Goal: Check status: Check status

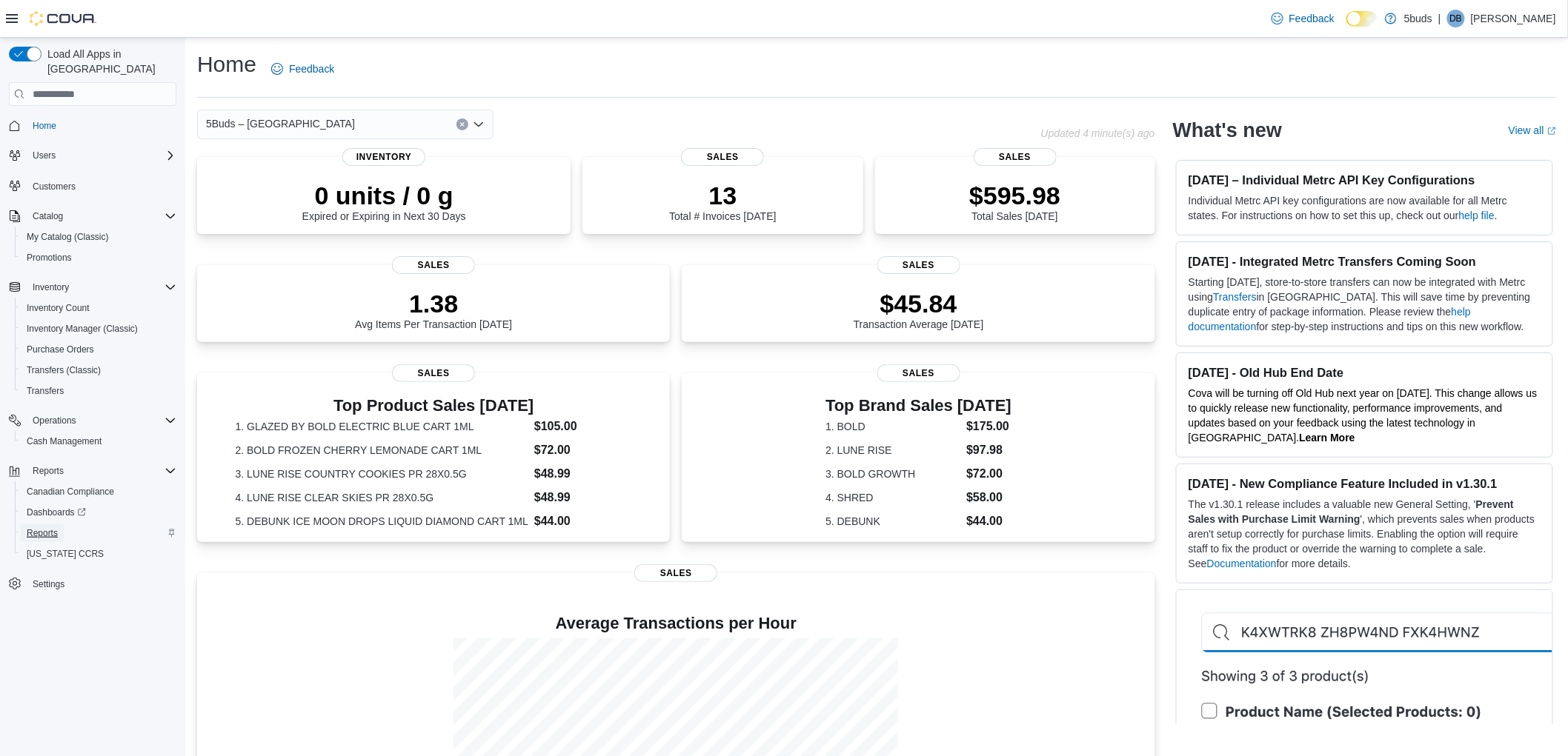
click at [49, 528] on span "Reports" at bounding box center [42, 533] width 31 height 12
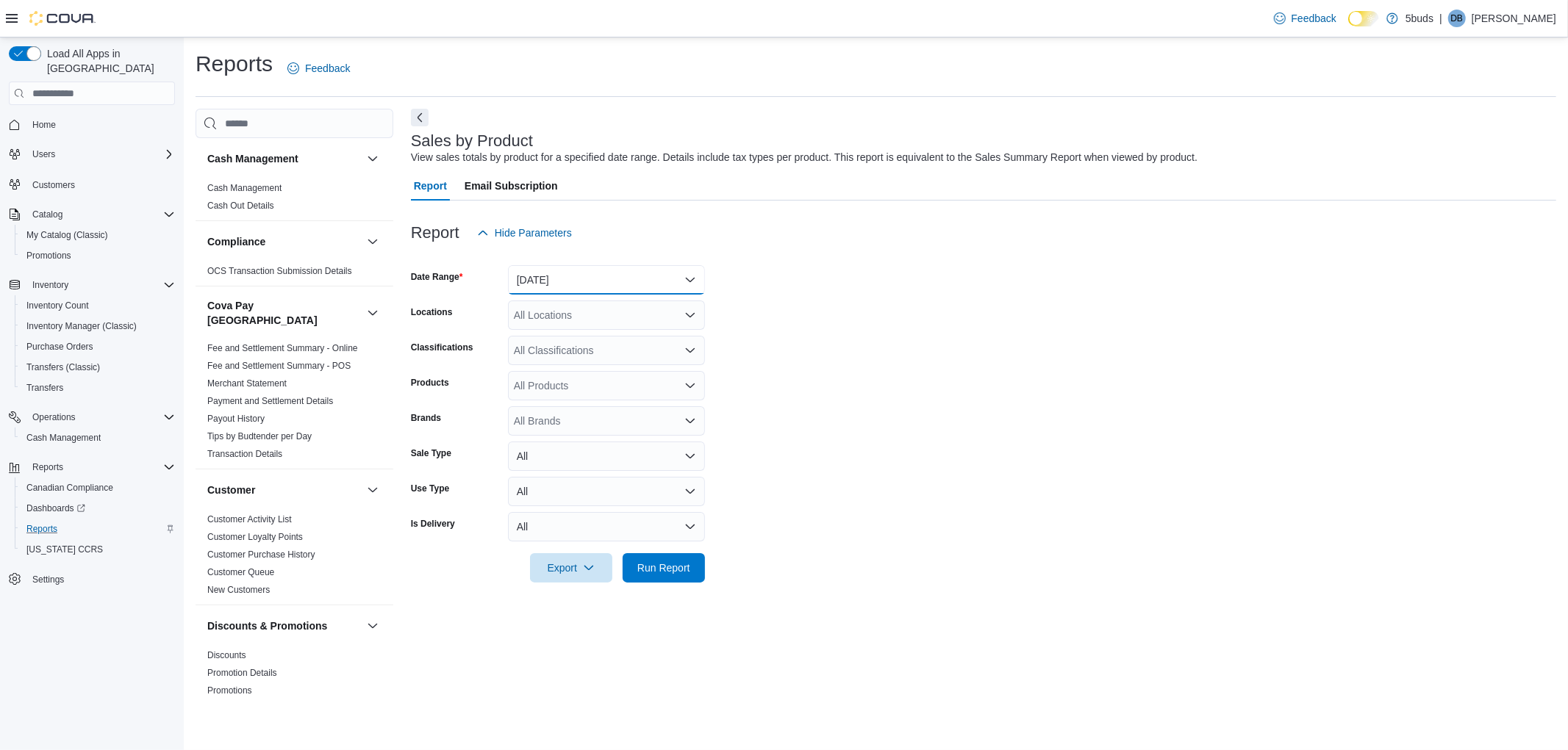
click at [586, 283] on button "[DATE]" at bounding box center [606, 279] width 197 height 30
click at [562, 336] on span "[DATE]" at bounding box center [615, 339] width 168 height 18
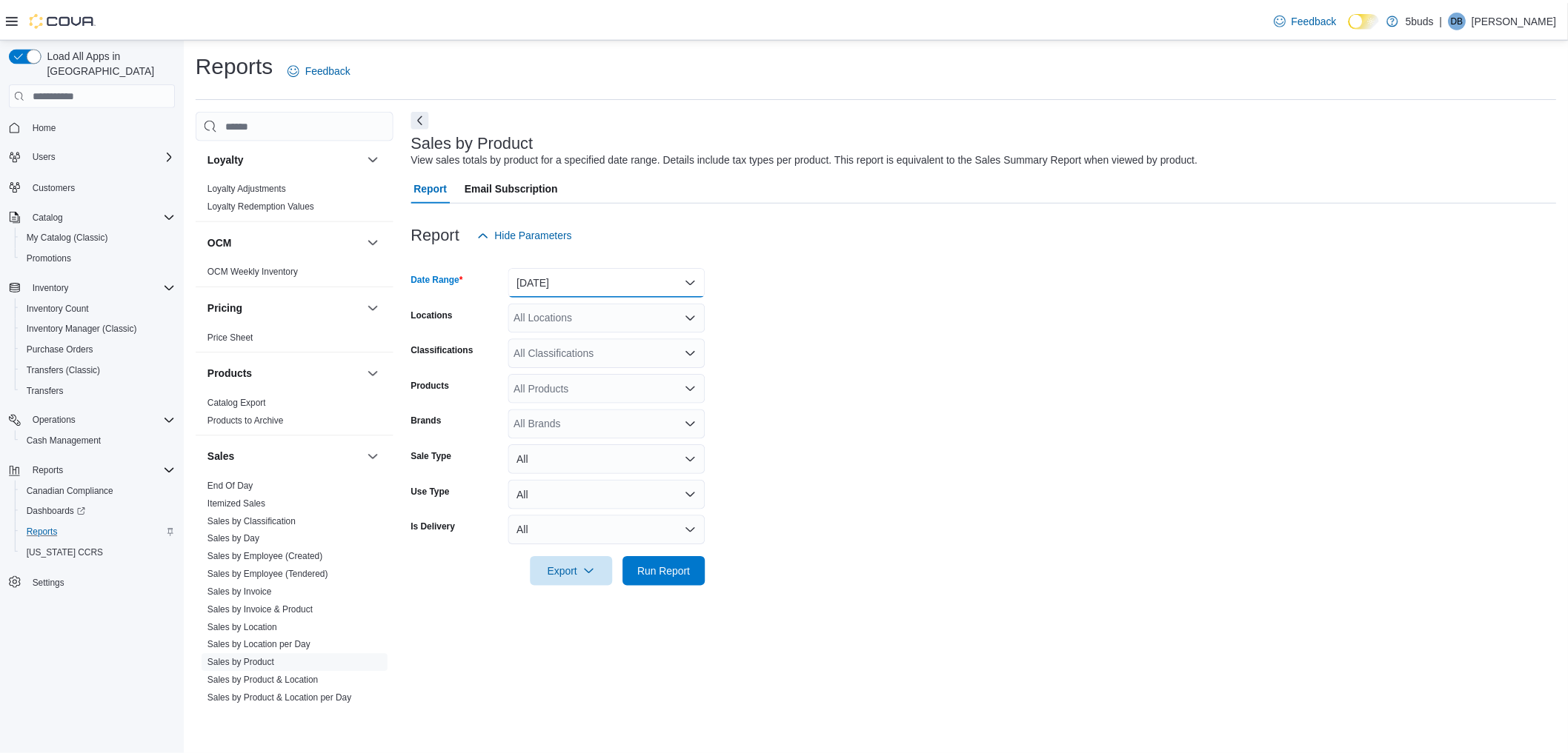
scroll to position [1034, 0]
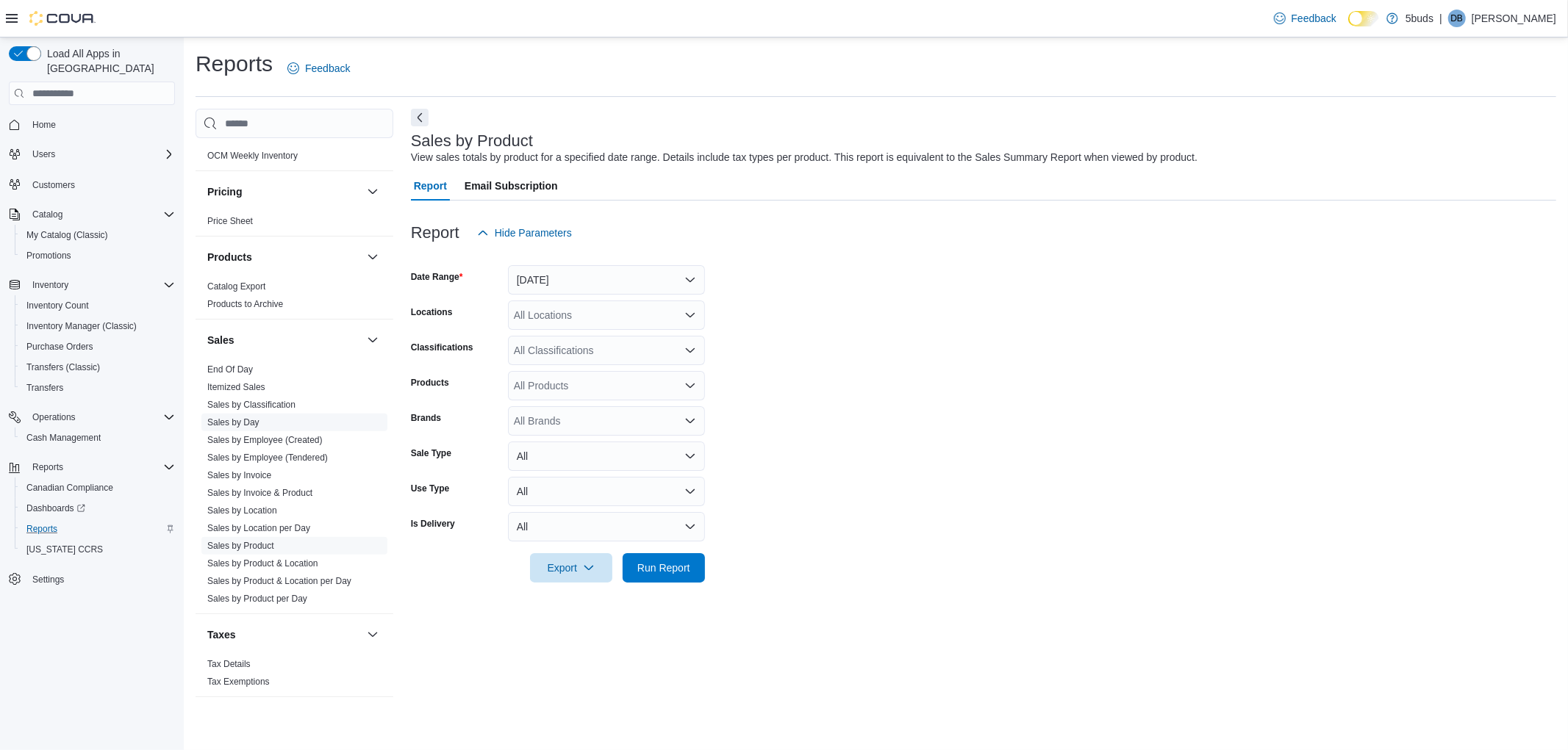
click at [243, 418] on link "Sales by Day" at bounding box center [233, 422] width 52 height 10
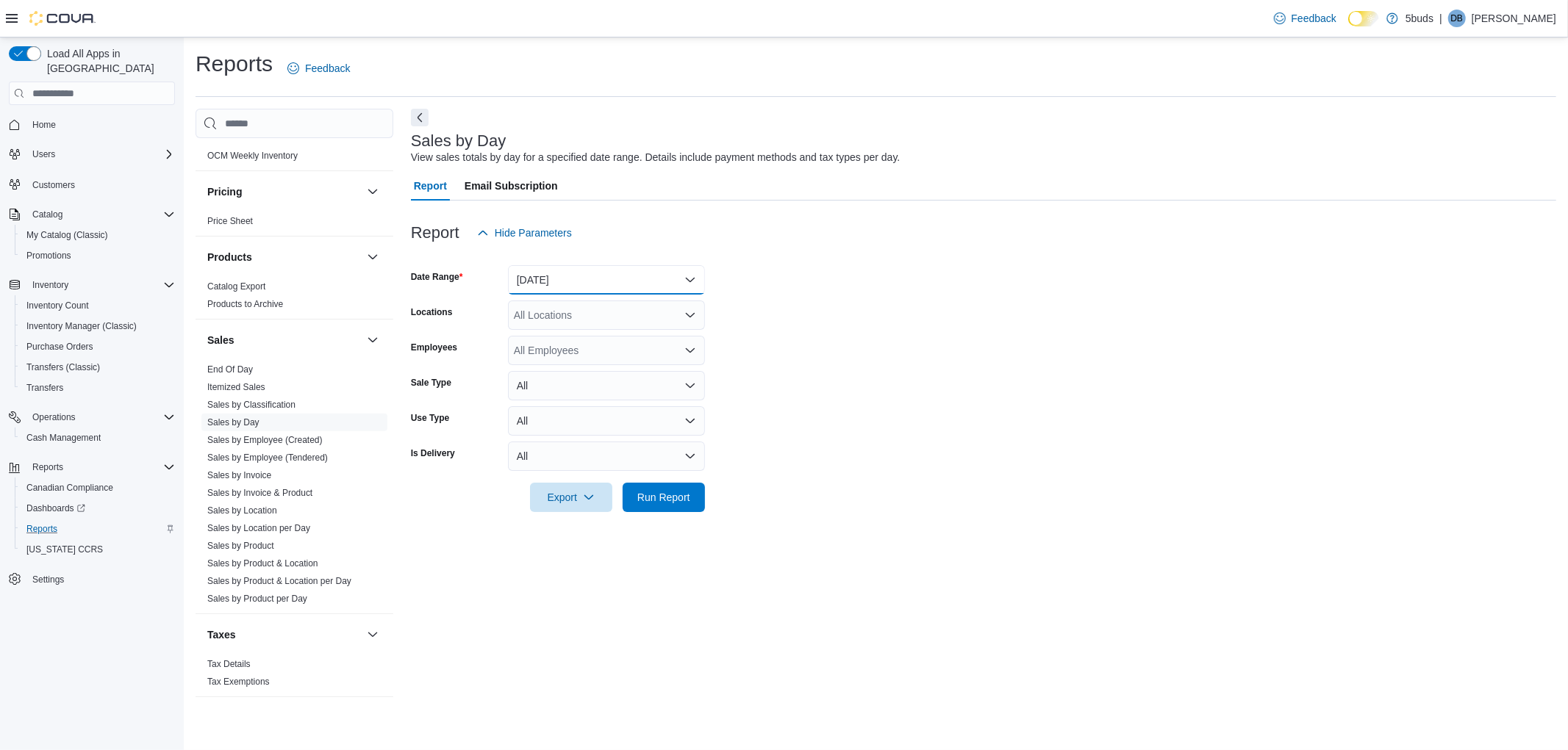
click at [581, 269] on button "[DATE]" at bounding box center [606, 279] width 197 height 30
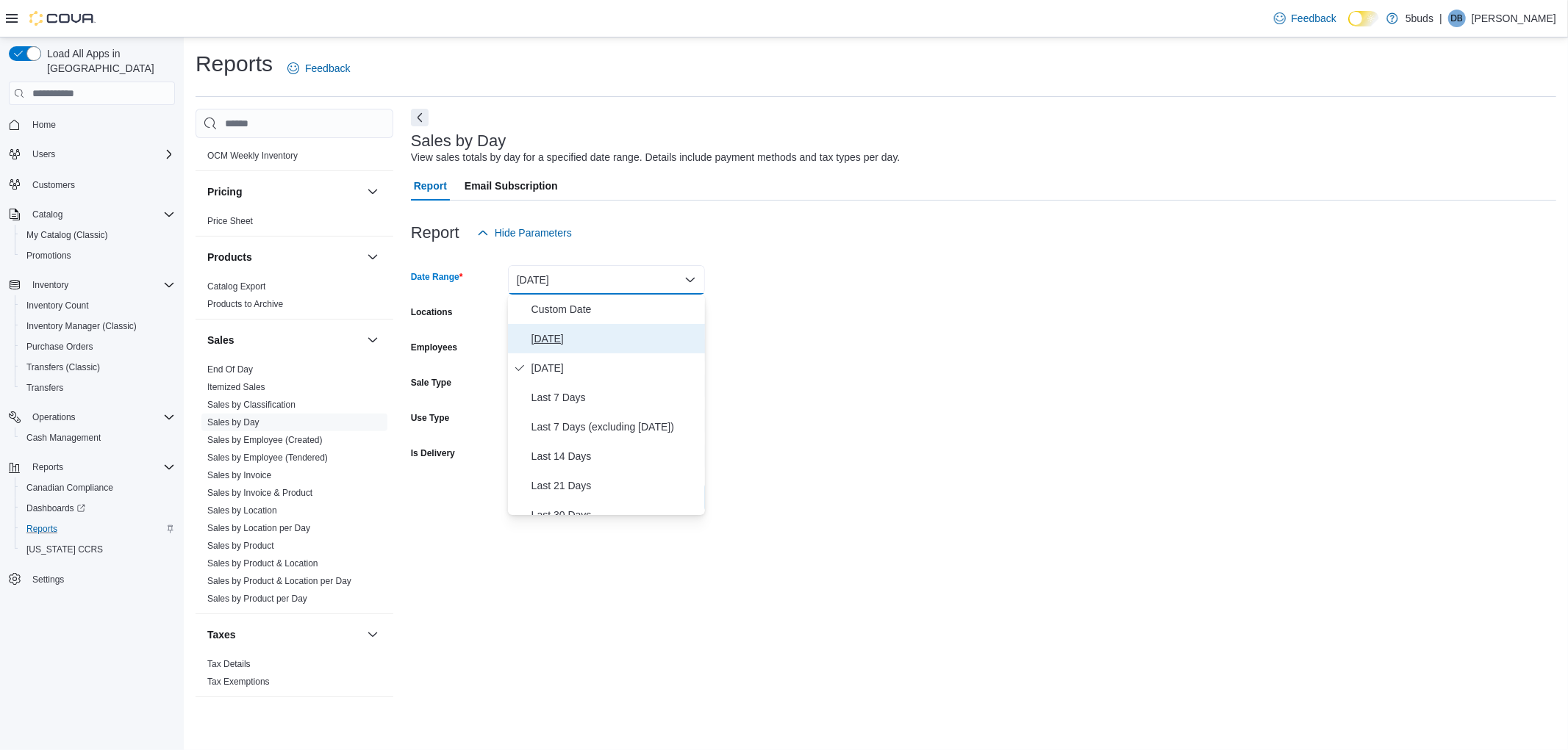
click at [564, 327] on button "[DATE]" at bounding box center [606, 339] width 197 height 30
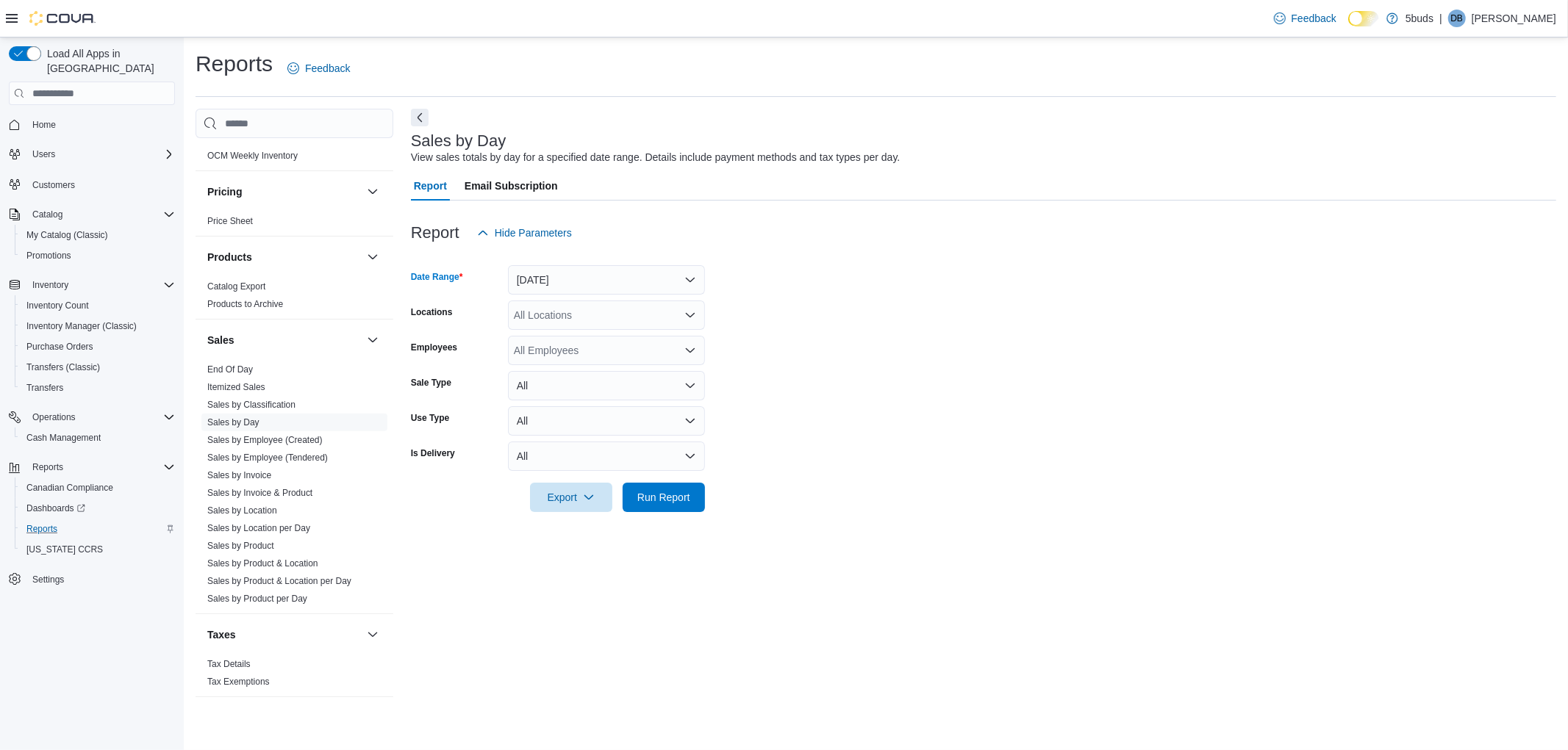
click at [570, 320] on div "All Locations" at bounding box center [606, 315] width 197 height 30
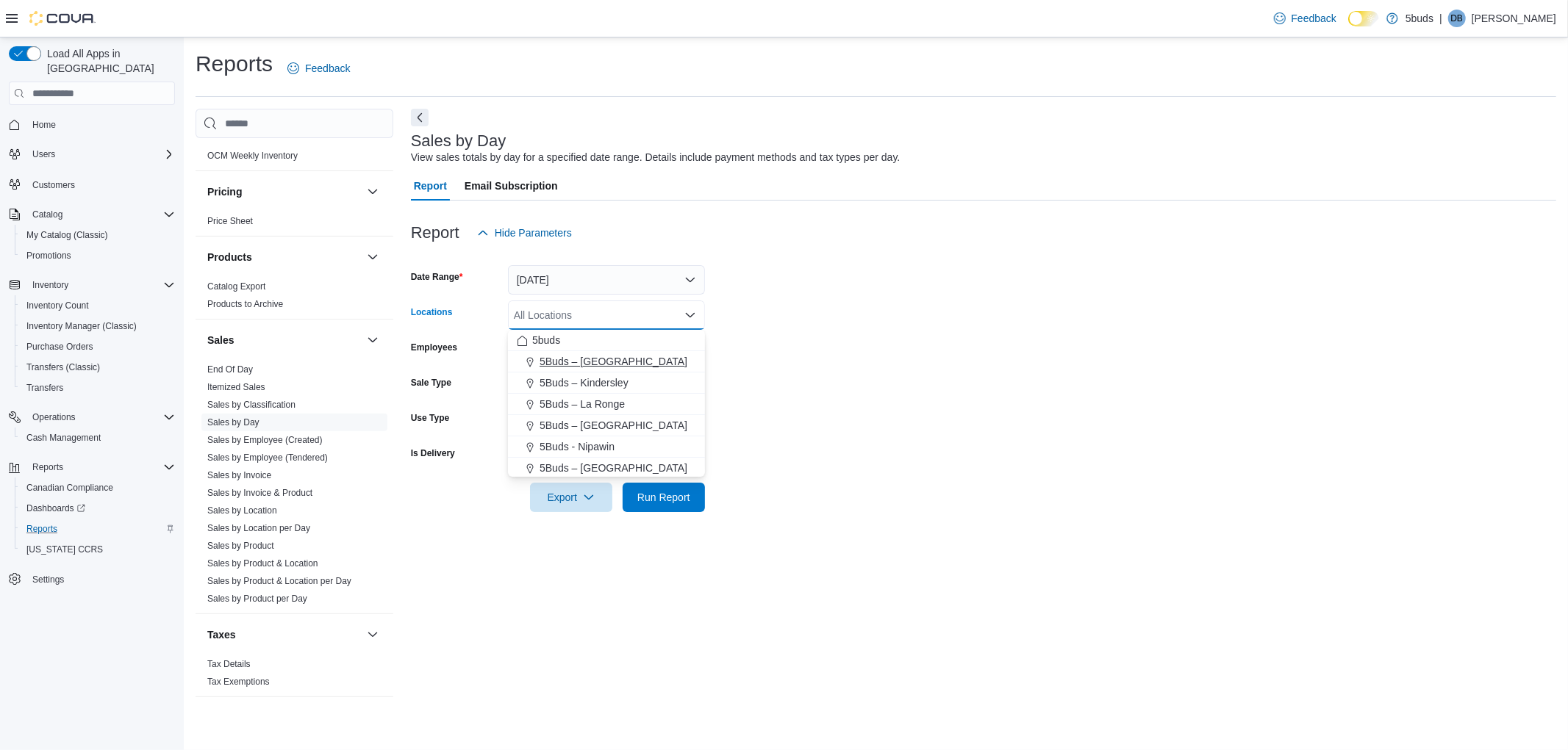
click at [575, 357] on span "5Buds – [GEOGRAPHIC_DATA]" at bounding box center [614, 361] width 148 height 14
click at [883, 351] on form "Date Range [DATE] Locations 5Buds – [GEOGRAPHIC_DATA] Combo box. Selected. 5Bud…" at bounding box center [984, 379] width 1145 height 264
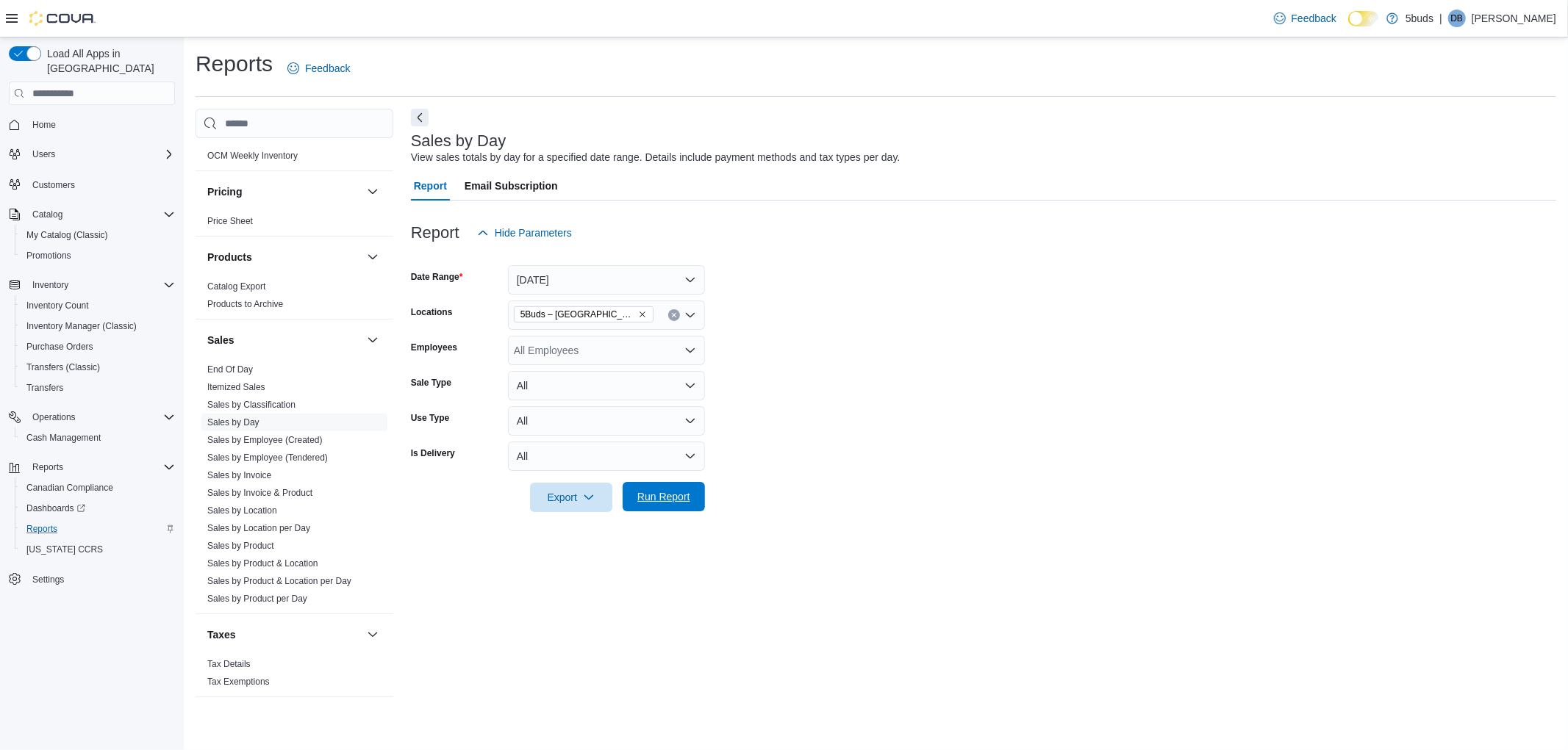
click at [666, 496] on span "Run Report" at bounding box center [664, 497] width 53 height 14
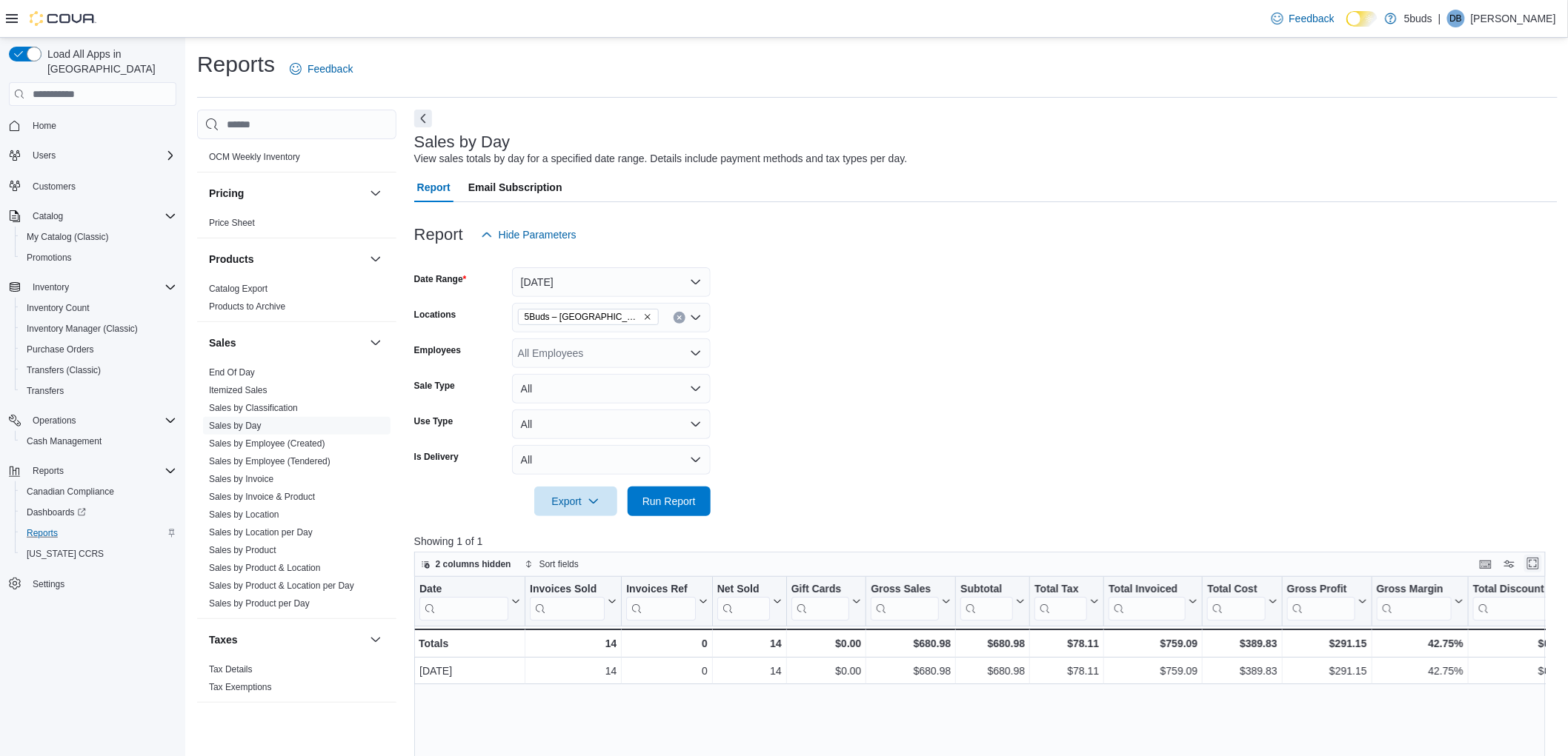
click at [1542, 567] on button "Enter fullscreen" at bounding box center [1533, 564] width 18 height 18
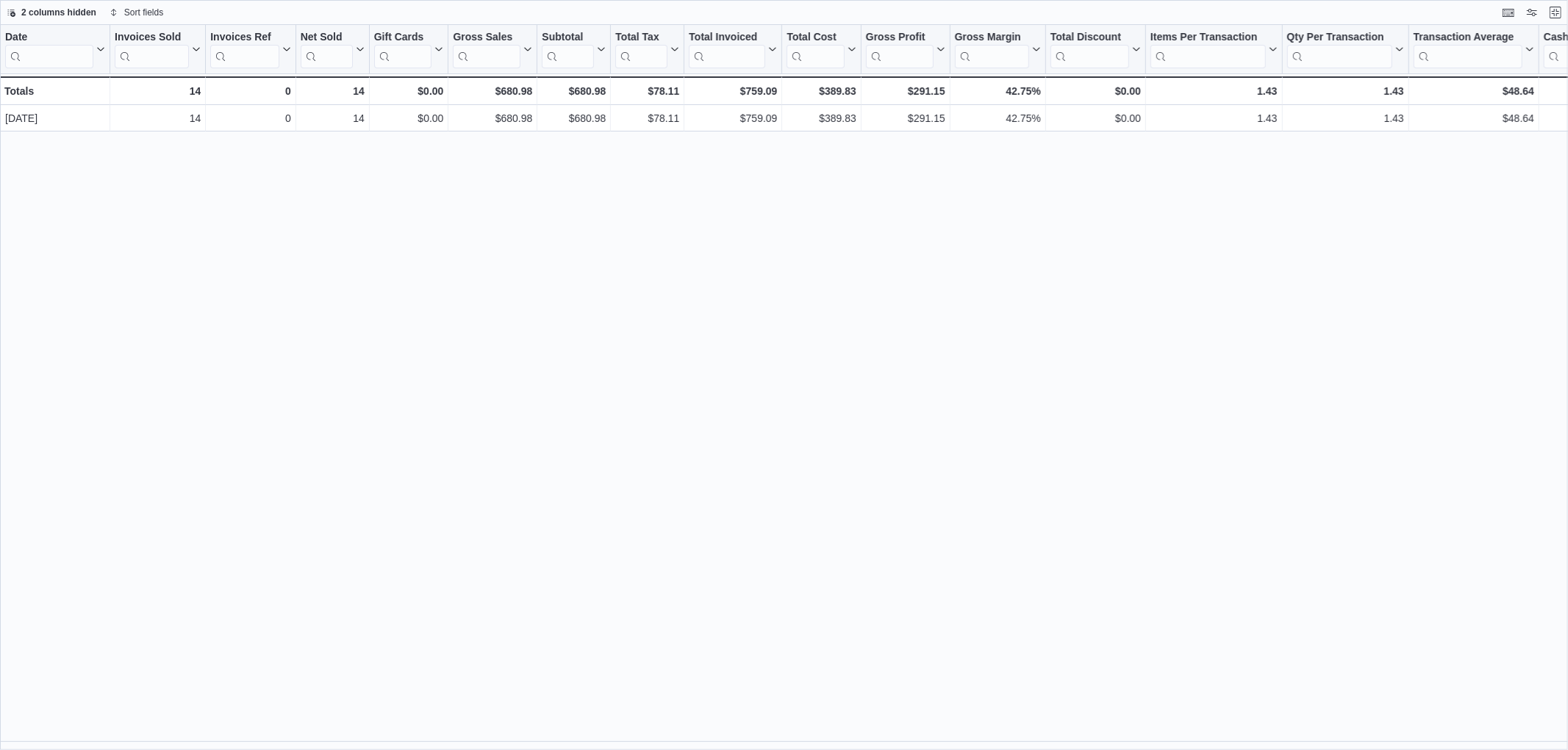
click at [1493, 402] on div "Date Click to view column header actions Invoices Sold Click to view column hea…" at bounding box center [784, 387] width 1568 height 725
click at [1555, 12] on button "Exit fullscreen" at bounding box center [1556, 12] width 18 height 18
